Goal: Information Seeking & Learning: Learn about a topic

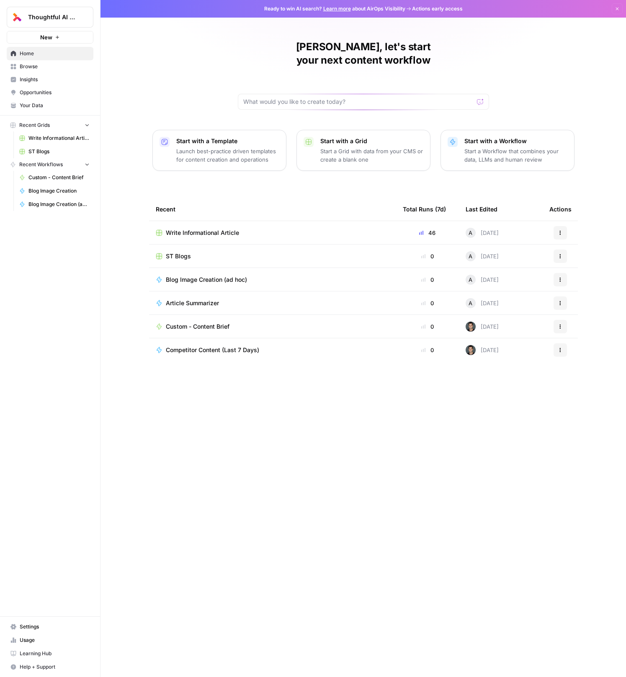
click at [41, 642] on span "Usage" at bounding box center [55, 641] width 70 height 8
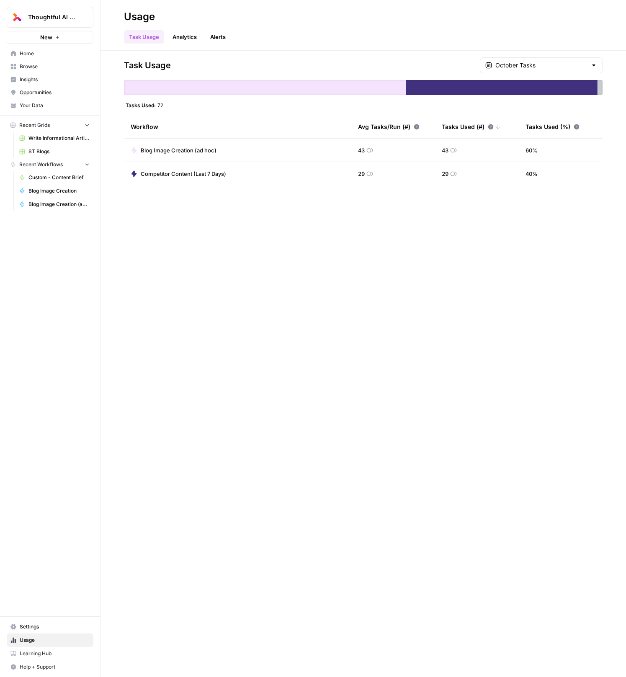
click at [191, 36] on link "Analytics" at bounding box center [185, 36] width 34 height 13
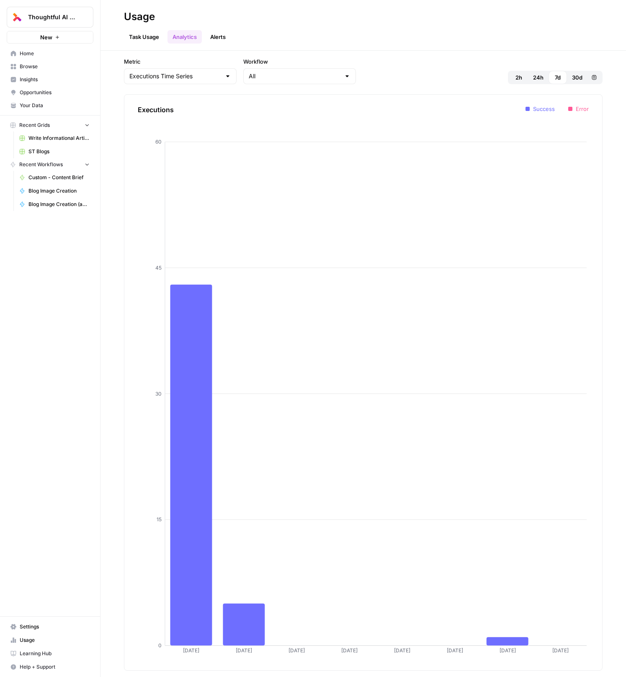
click at [224, 36] on link "Alerts" at bounding box center [218, 36] width 26 height 13
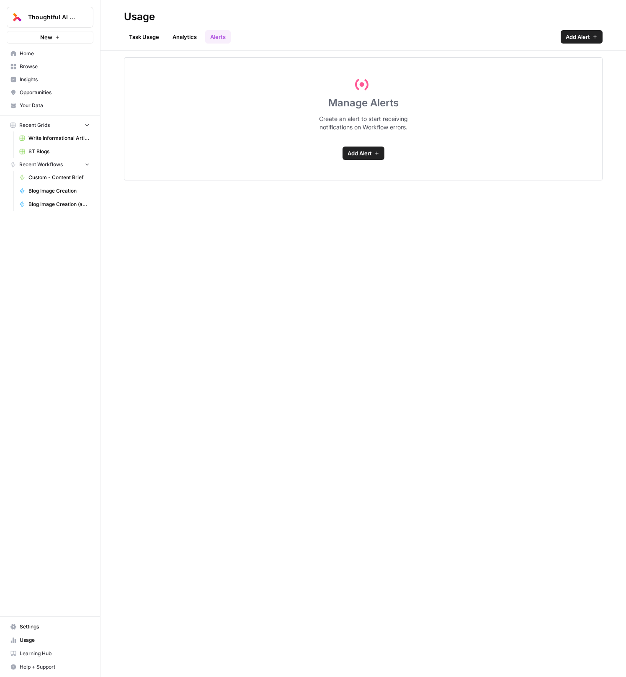
click at [153, 39] on link "Task Usage" at bounding box center [144, 36] width 40 height 13
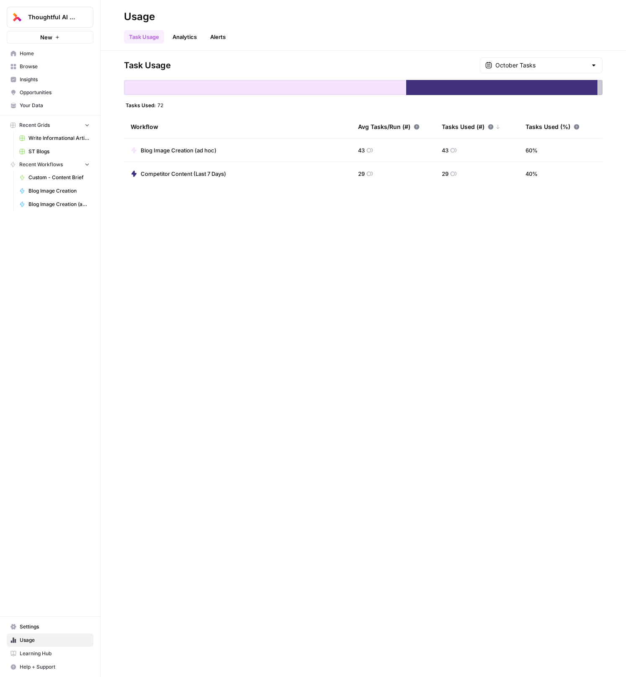
click at [185, 446] on div "Task Usage October Tasks Tasks Used: 72 Workflow Avg Tasks/Run (#) Tasks Used (…" at bounding box center [364, 364] width 526 height 627
